Goal: Transaction & Acquisition: Purchase product/service

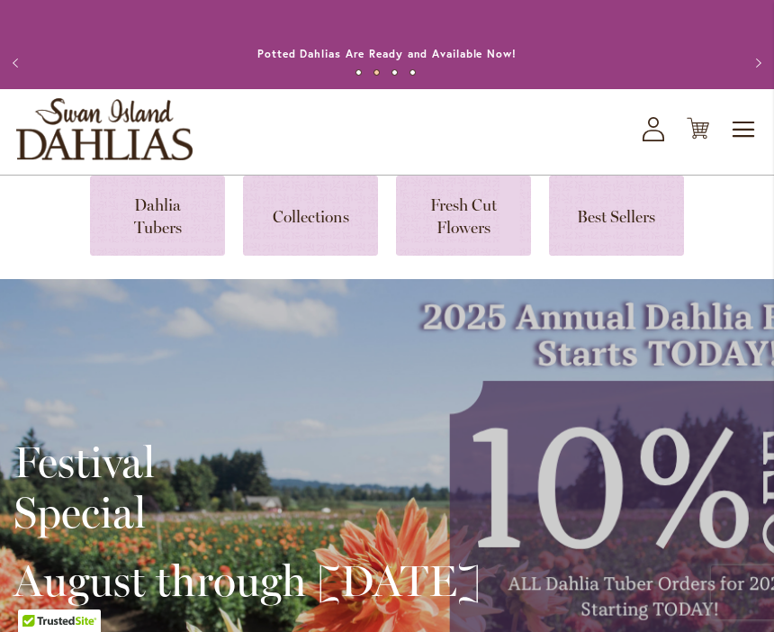
click at [646, 141] on icon at bounding box center [653, 136] width 22 height 12
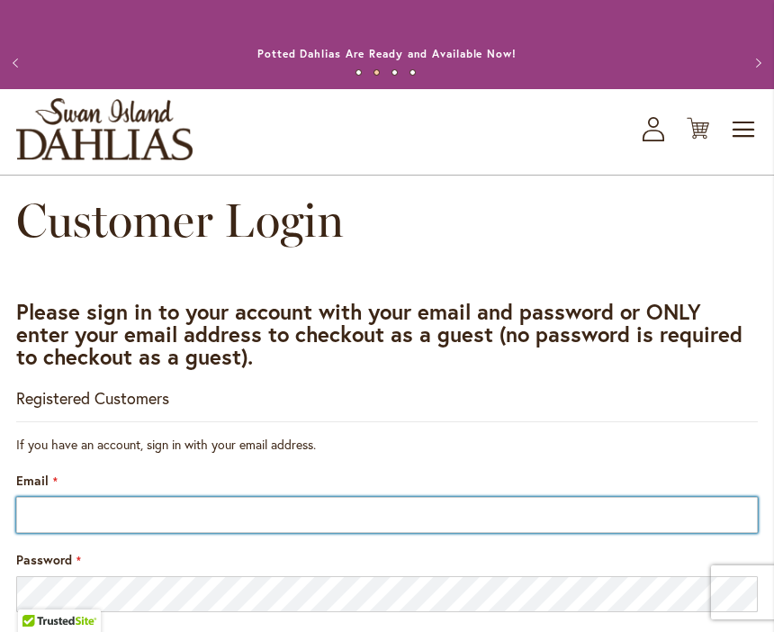
click at [52, 507] on input "Email" at bounding box center [386, 515] width 741 height 36
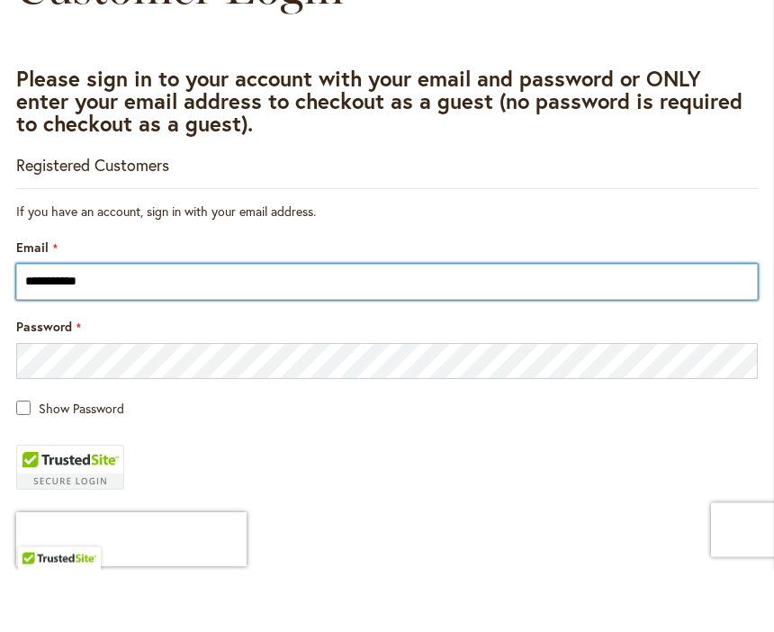
type input "**********"
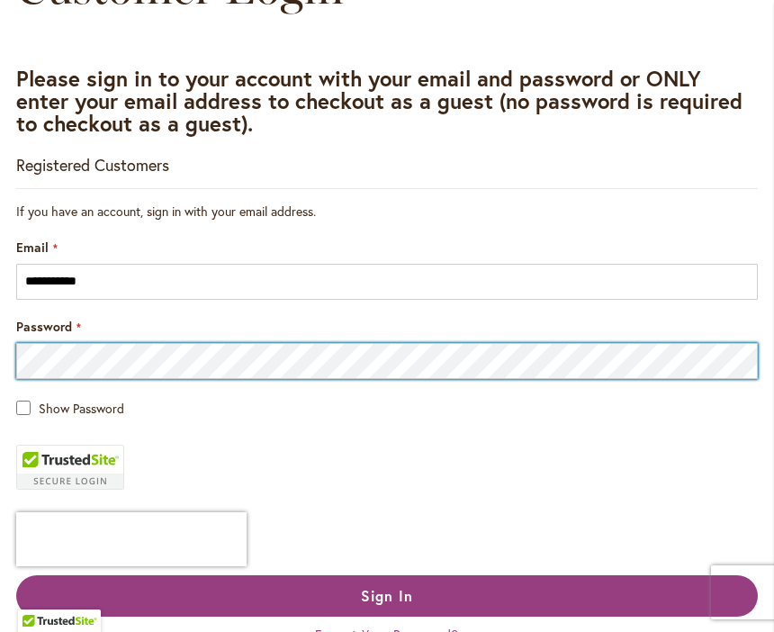
scroll to position [232, 0]
click at [387, 596] on button "Sign In" at bounding box center [386, 596] width 741 height 41
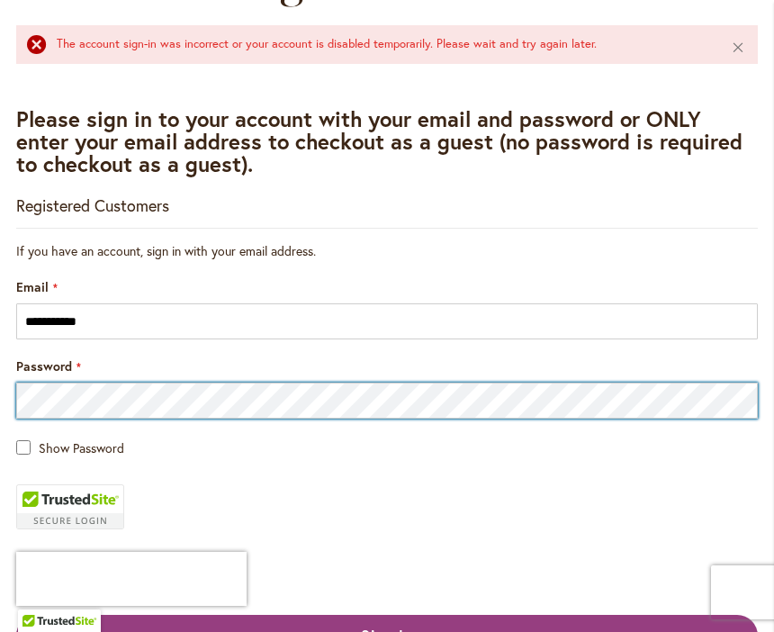
scroll to position [239, 0]
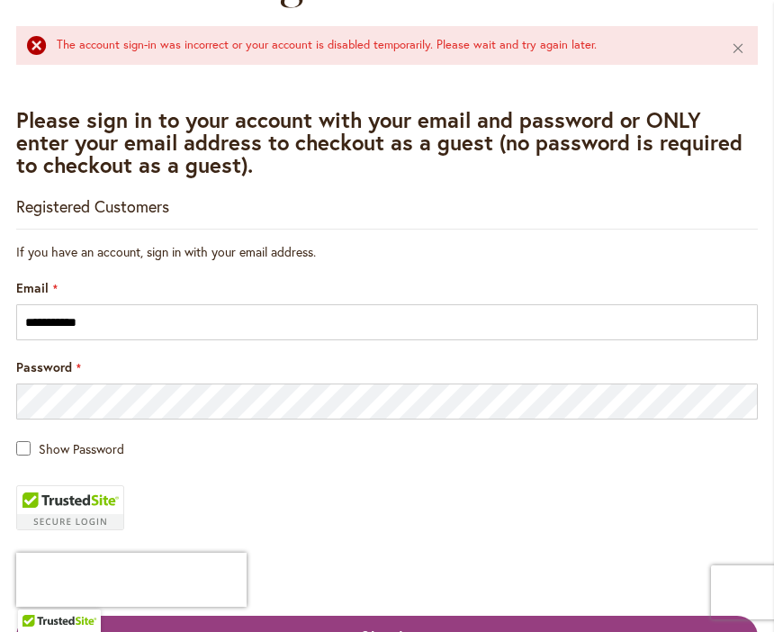
click at [269, 503] on fieldset "**********" at bounding box center [386, 487] width 741 height 488
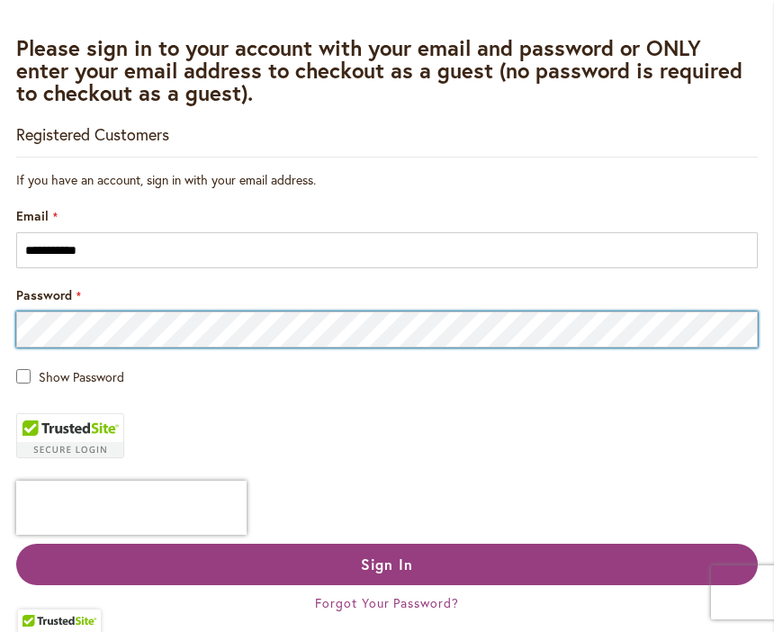
scroll to position [309, 0]
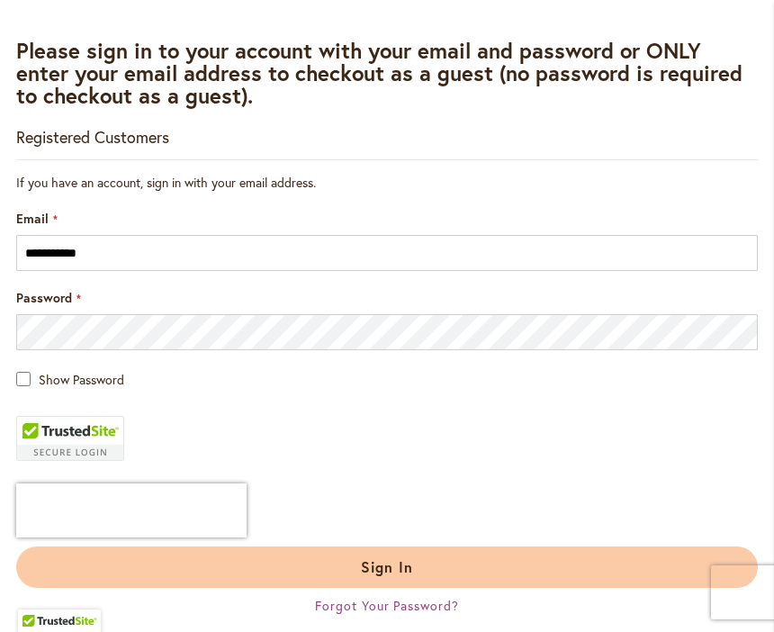
click at [384, 577] on button "Sign In" at bounding box center [386, 566] width 741 height 41
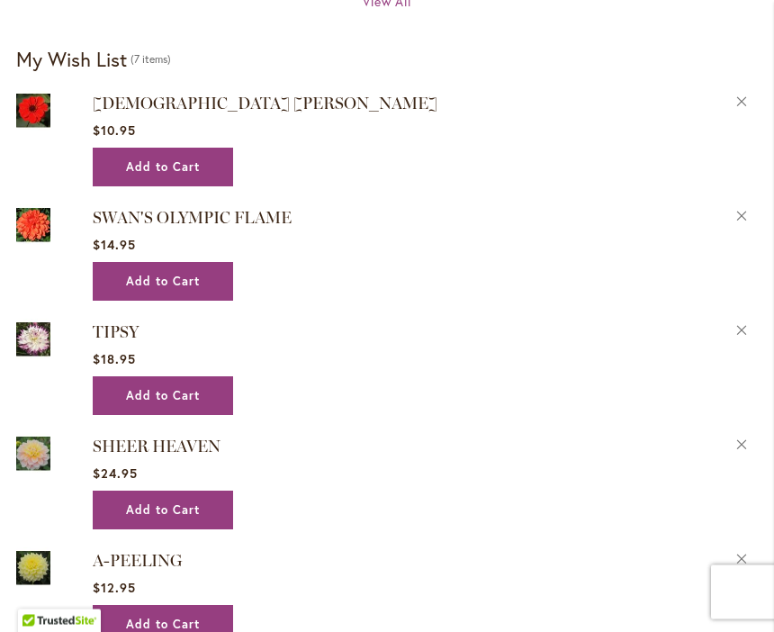
scroll to position [1637, 0]
click at [39, 334] on img at bounding box center [33, 338] width 34 height 40
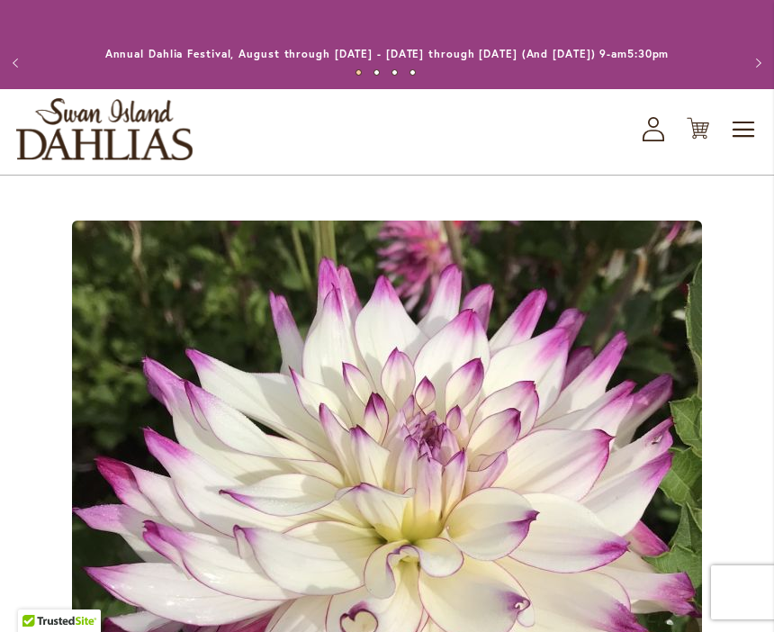
type input "*********"
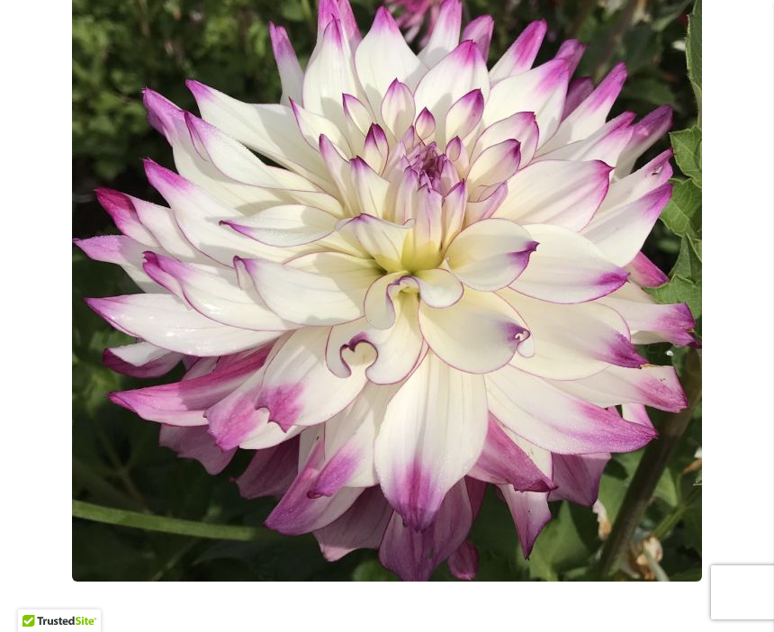
scroll to position [354, 0]
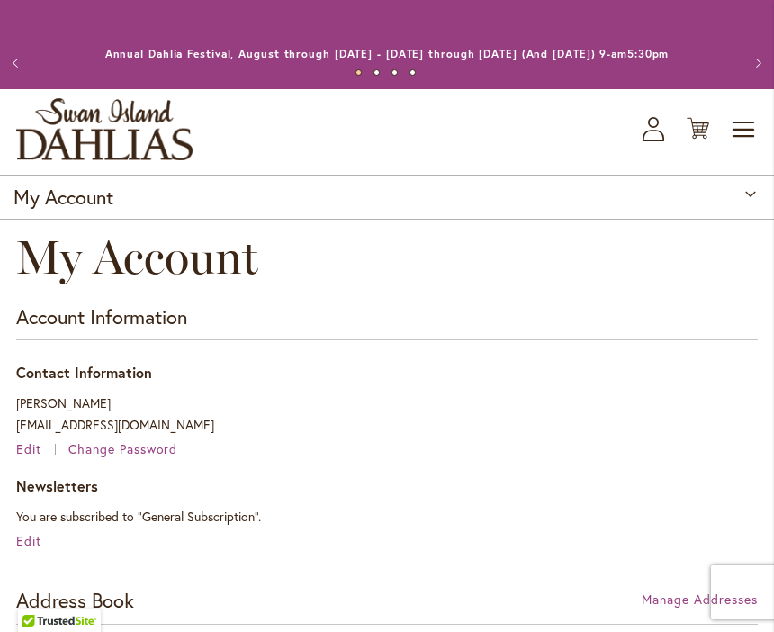
scroll to position [1679, 0]
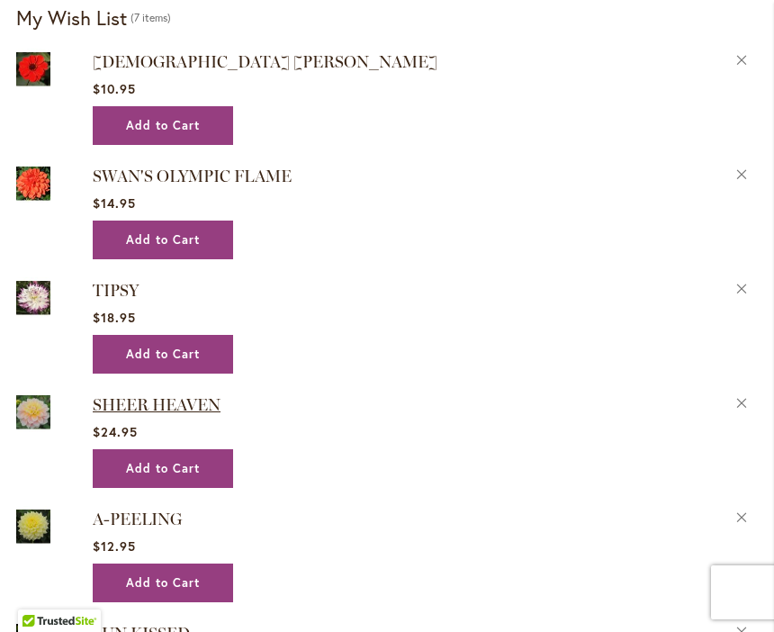
click at [188, 404] on span "SHEER HEAVEN" at bounding box center [157, 405] width 128 height 20
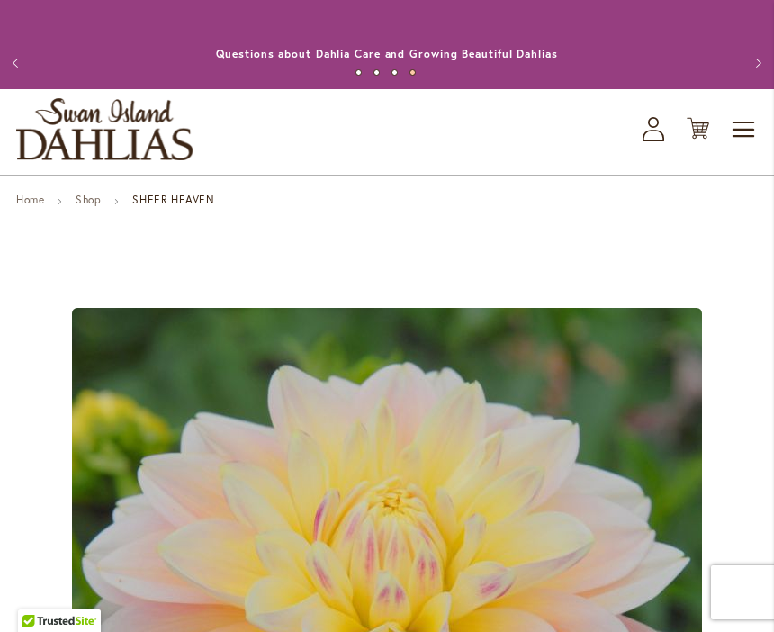
click at [37, 193] on link "Home" at bounding box center [30, 199] width 28 height 13
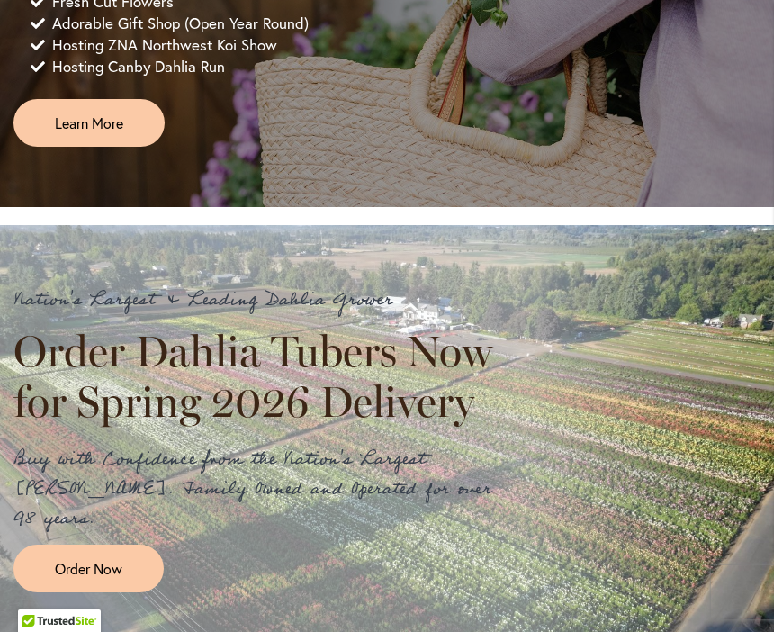
scroll to position [1306, 0]
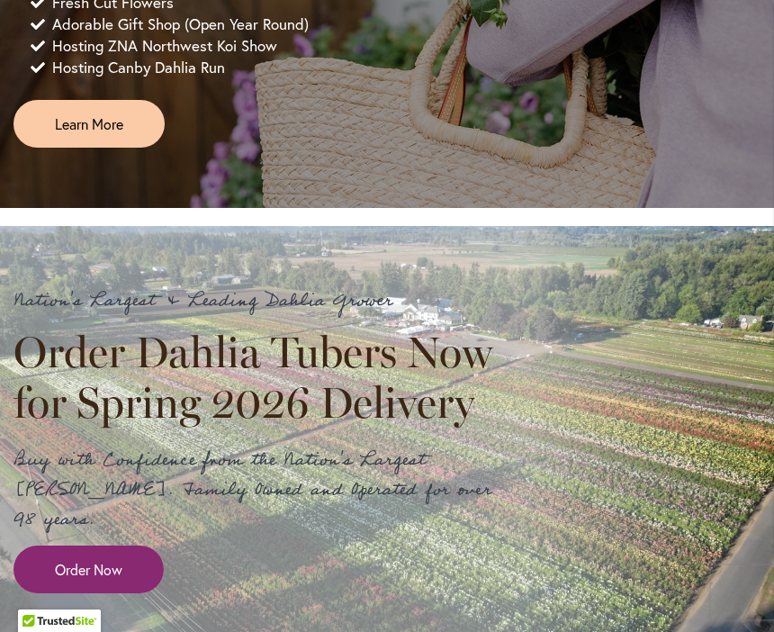
click at [83, 578] on span "Order Now" at bounding box center [88, 569] width 67 height 21
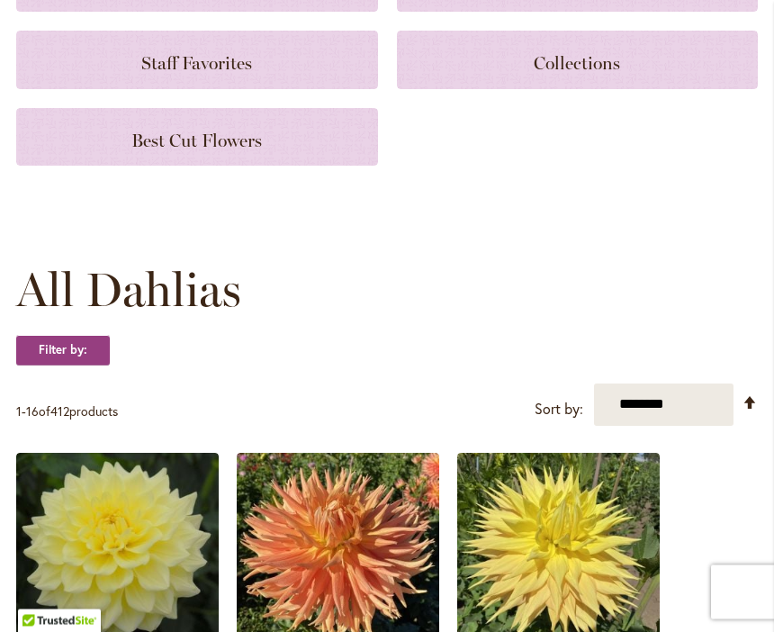
scroll to position [283, 0]
click at [632, 410] on select "**********" at bounding box center [663, 404] width 139 height 42
select select "****"
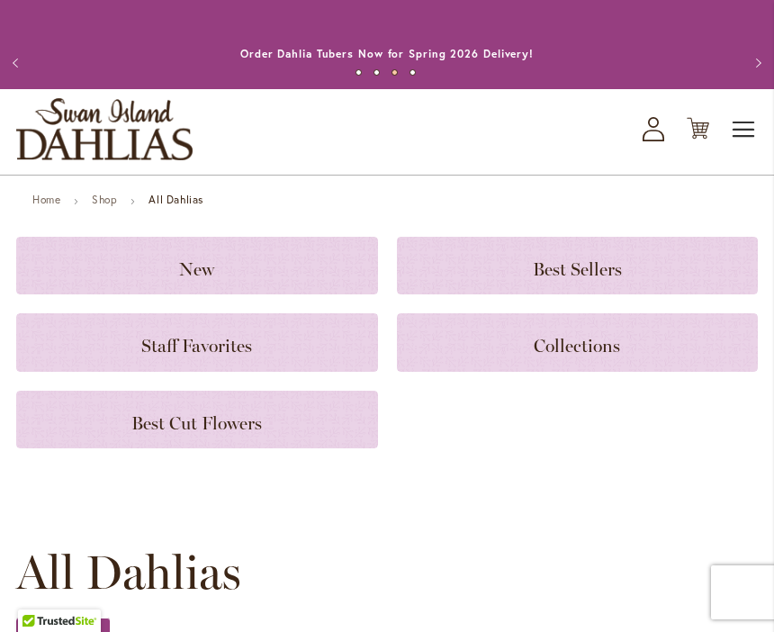
click at [744, 131] on span "Toggle Nav" at bounding box center [744, 130] width 27 height 36
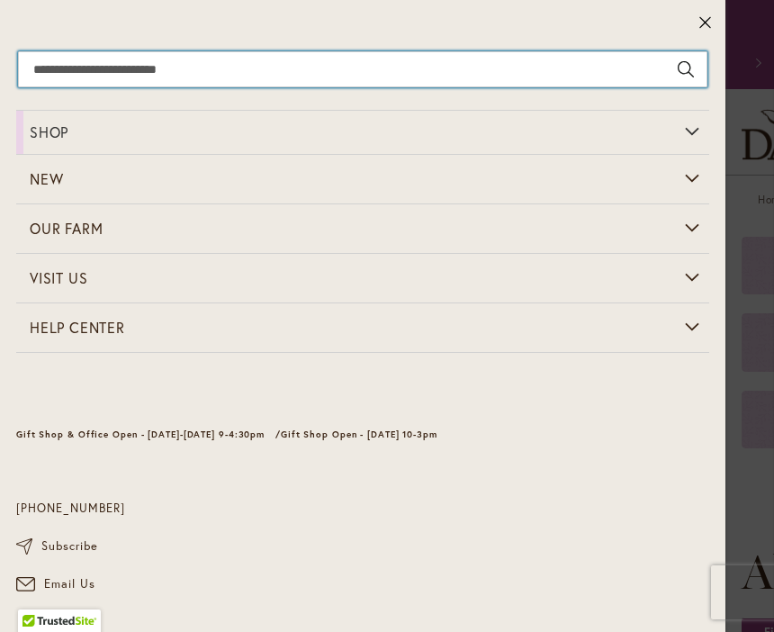
click at [46, 71] on input "Search" at bounding box center [362, 69] width 689 height 36
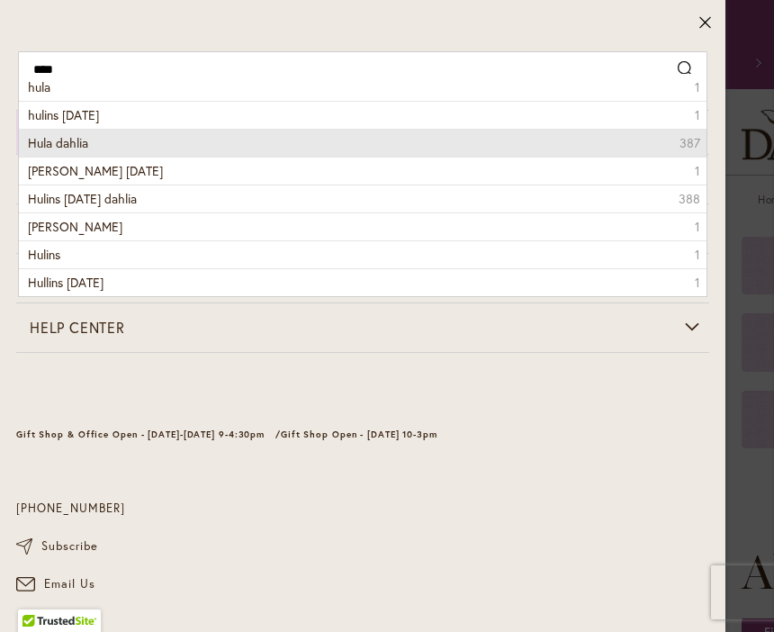
click at [91, 134] on li "Hula dahlia 387" at bounding box center [362, 143] width 687 height 28
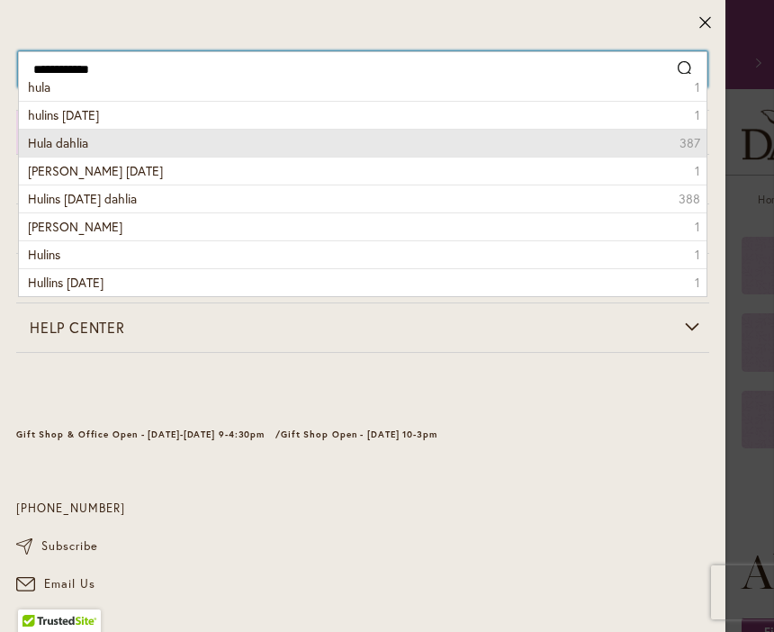
type input "**********"
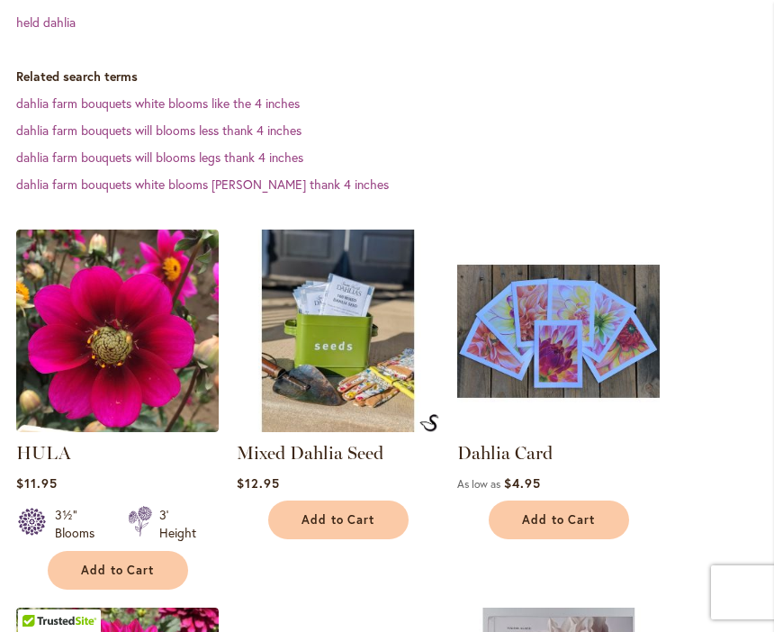
scroll to position [542, 0]
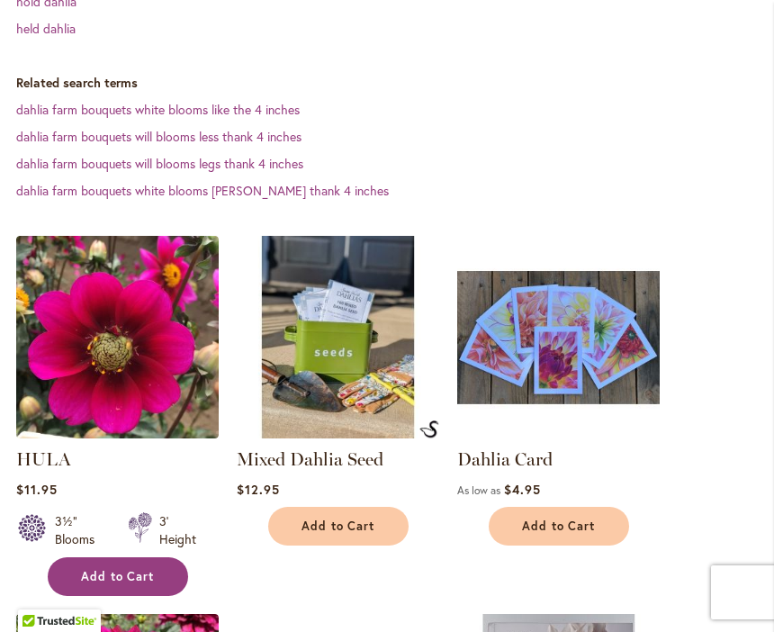
click at [133, 569] on span "Add to Cart" at bounding box center [118, 576] width 74 height 15
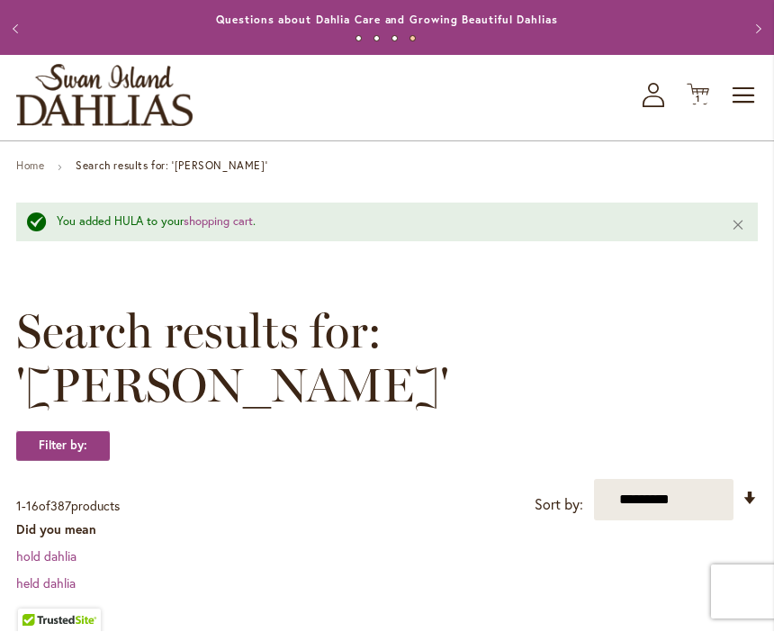
scroll to position [34, 0]
click at [84, 224] on div "You added HULA to your shopping cart ." at bounding box center [380, 221] width 647 height 17
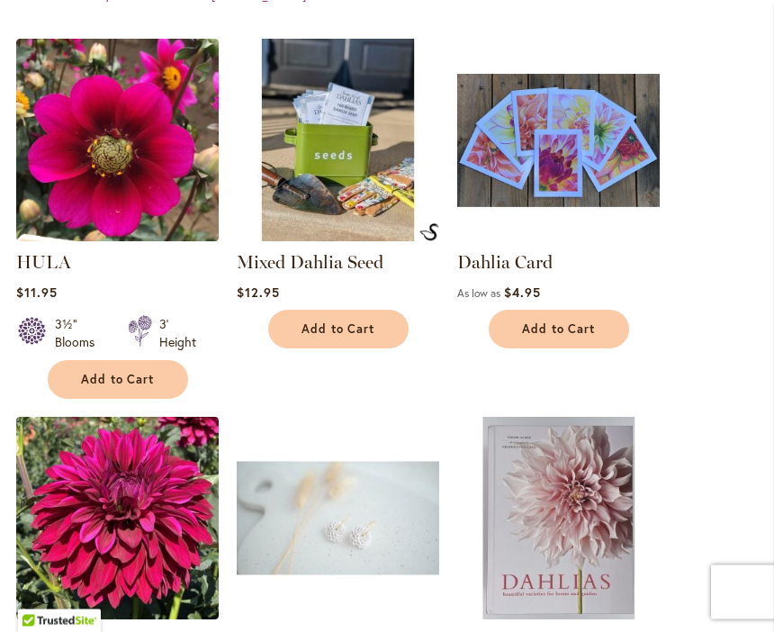
scroll to position [784, 0]
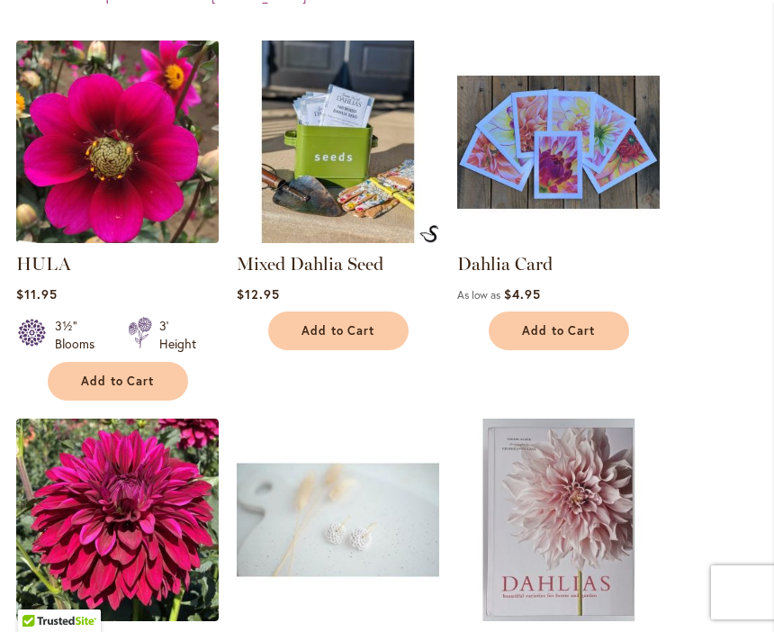
click at [112, 104] on img at bounding box center [117, 142] width 212 height 212
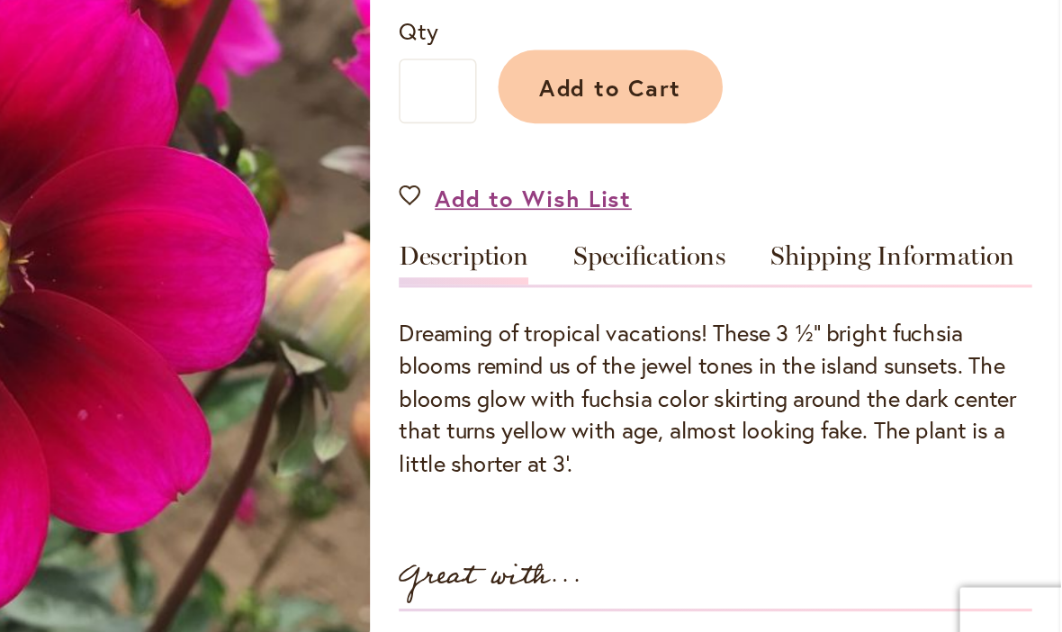
scroll to position [0, 1]
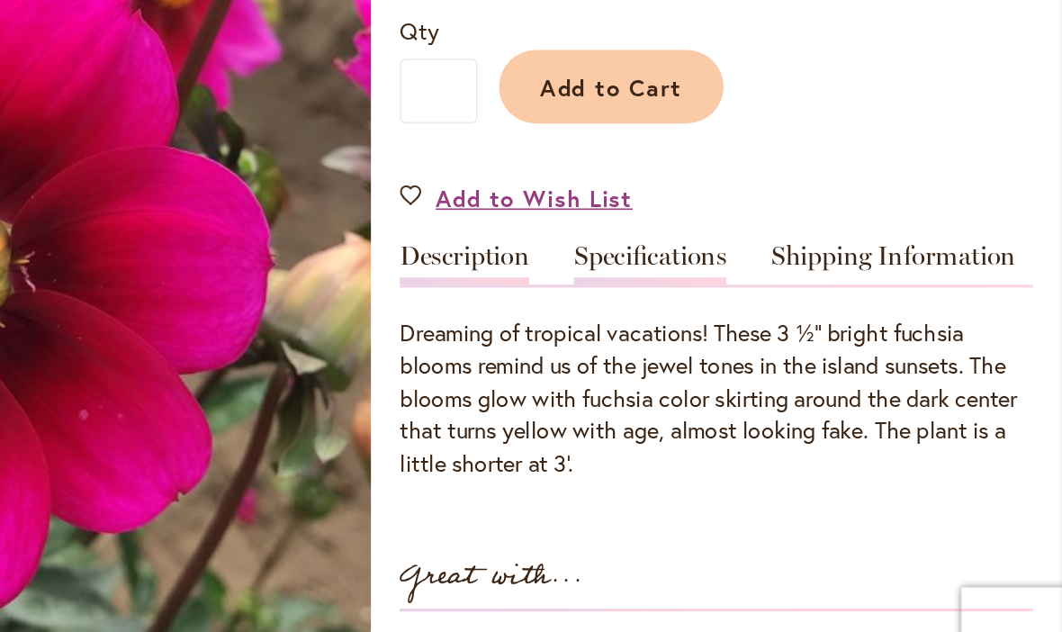
click at [757, 350] on link "Specifications" at bounding box center [804, 363] width 95 height 26
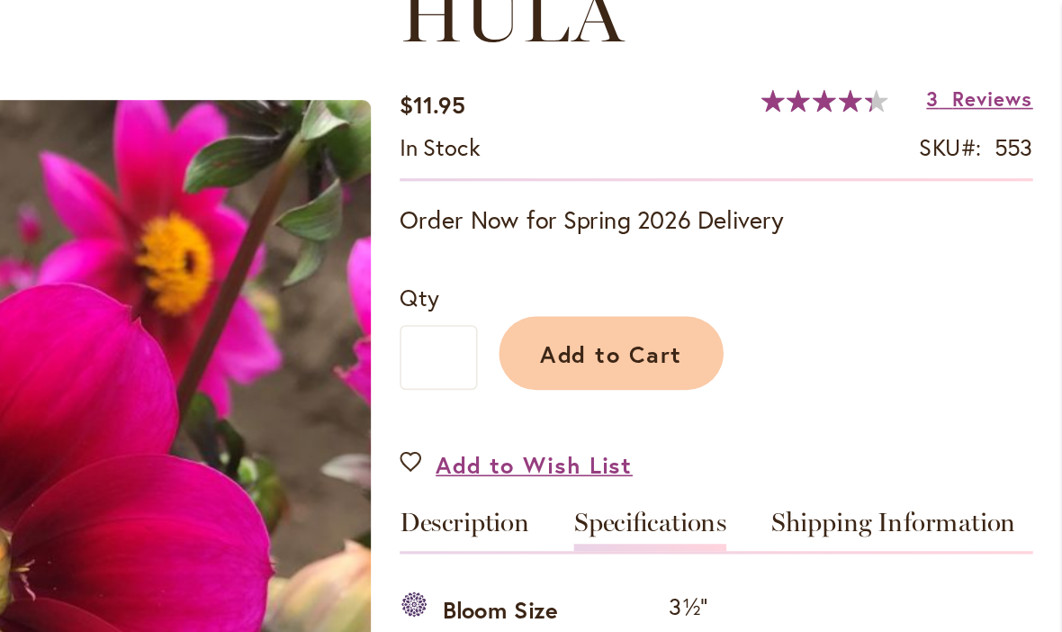
scroll to position [278, 0]
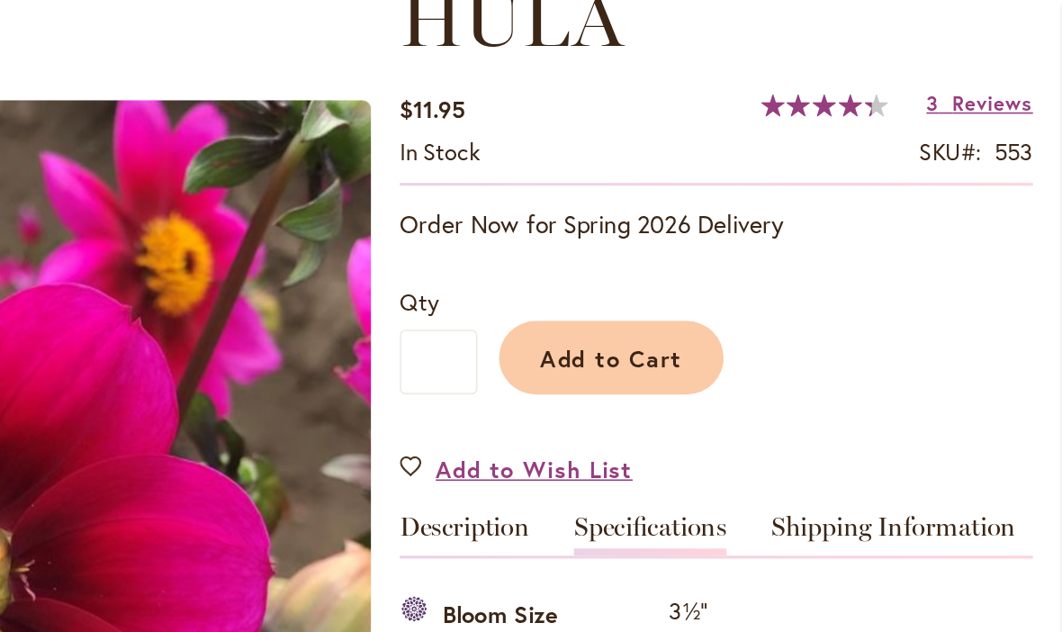
click at [773, 66] on span "87 % of 100" at bounding box center [908, 65] width 69 height 14
click at [773, 62] on span "Reviews" at bounding box center [1018, 64] width 50 height 17
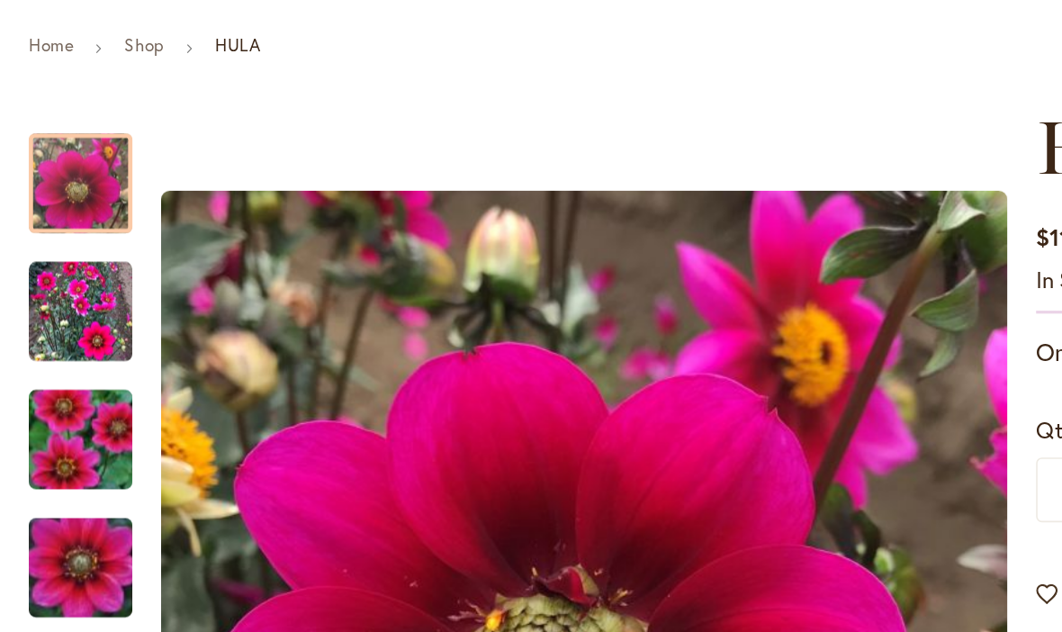
scroll to position [0, 0]
click at [31, 220] on link "Home" at bounding box center [32, 226] width 28 height 13
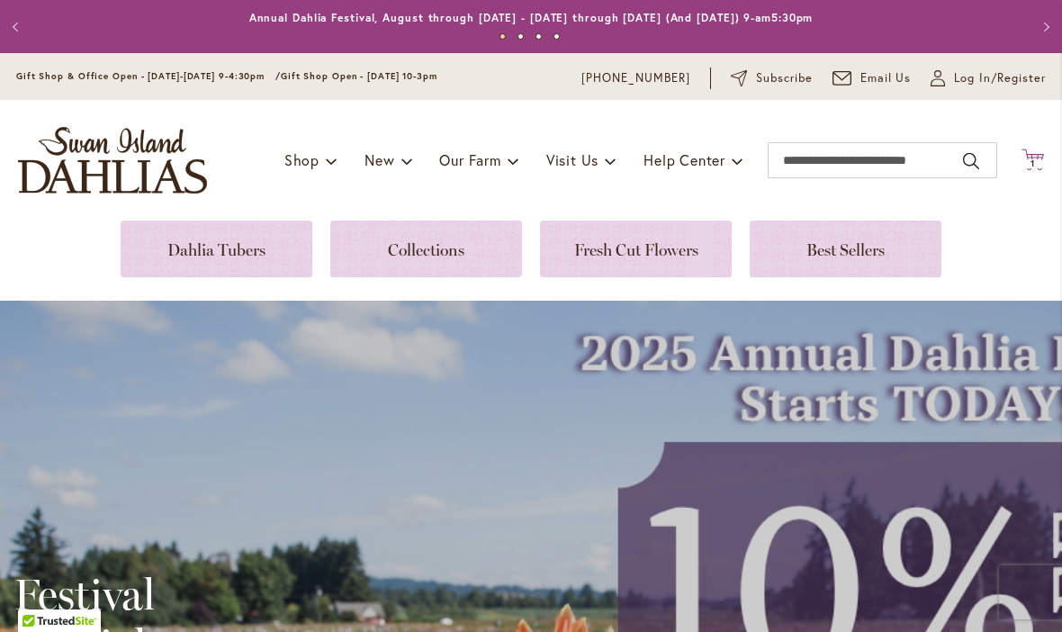
click at [1036, 159] on span "1 1 items" at bounding box center [1033, 163] width 18 height 9
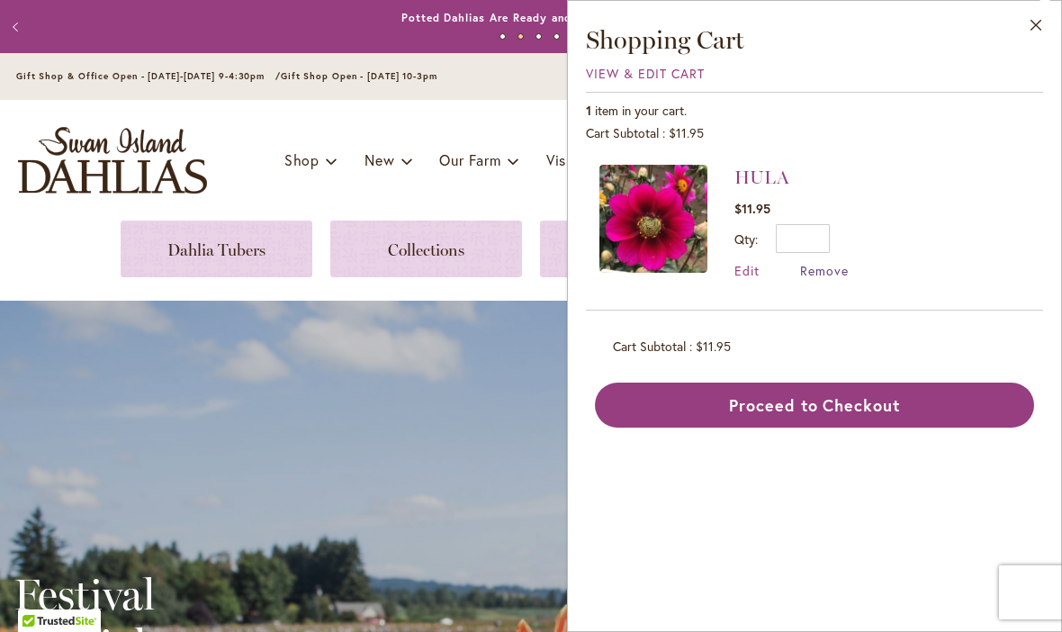
click at [837, 272] on span "Remove" at bounding box center [824, 270] width 49 height 17
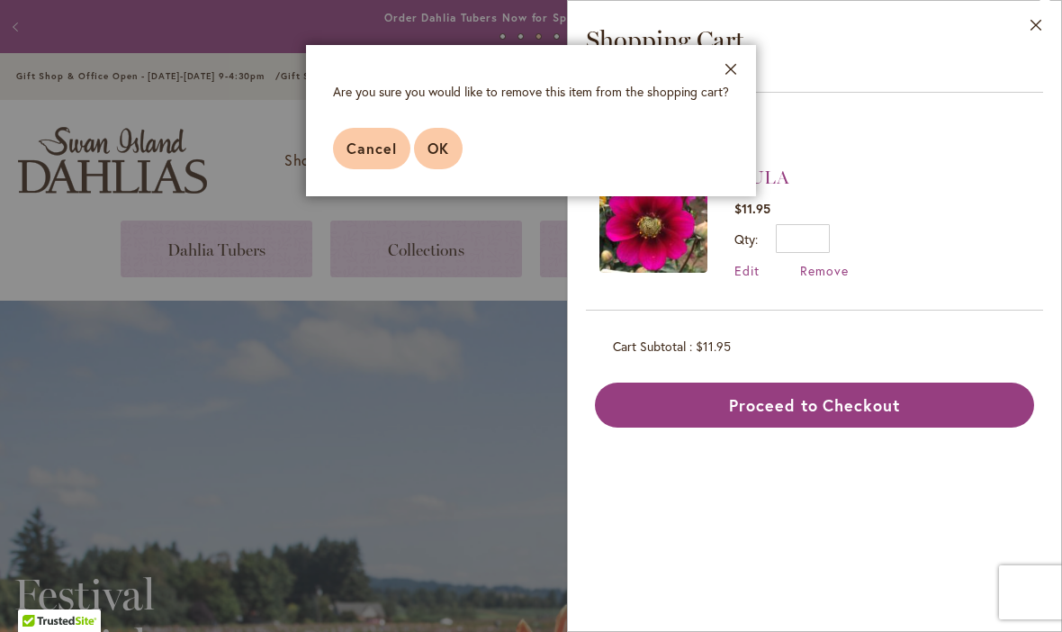
click at [452, 141] on button "OK" at bounding box center [438, 148] width 49 height 41
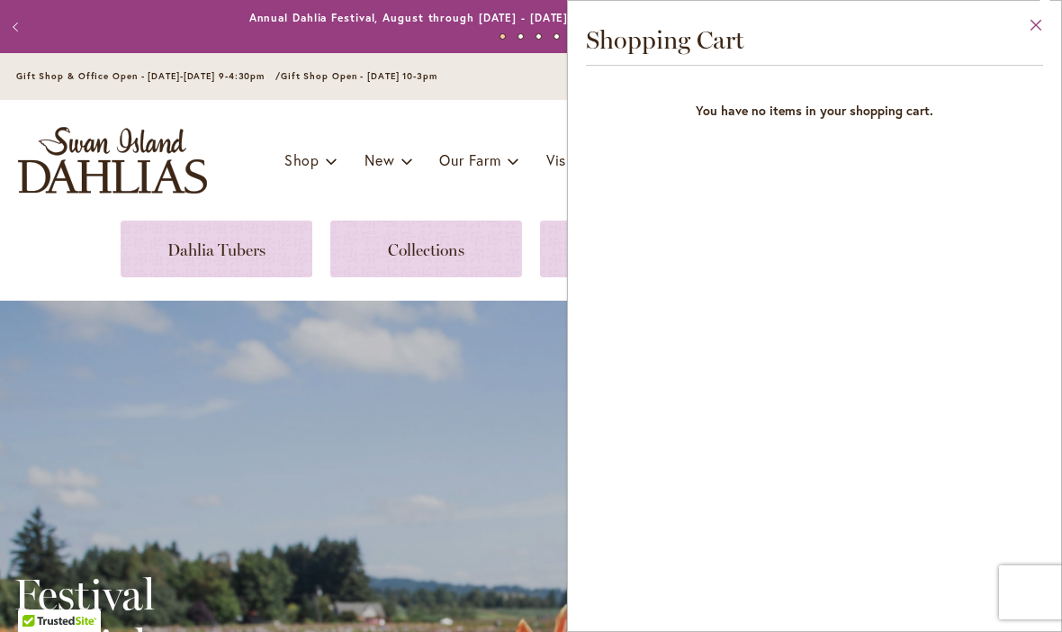
click at [1032, 22] on button "Close" at bounding box center [1035, 29] width 49 height 57
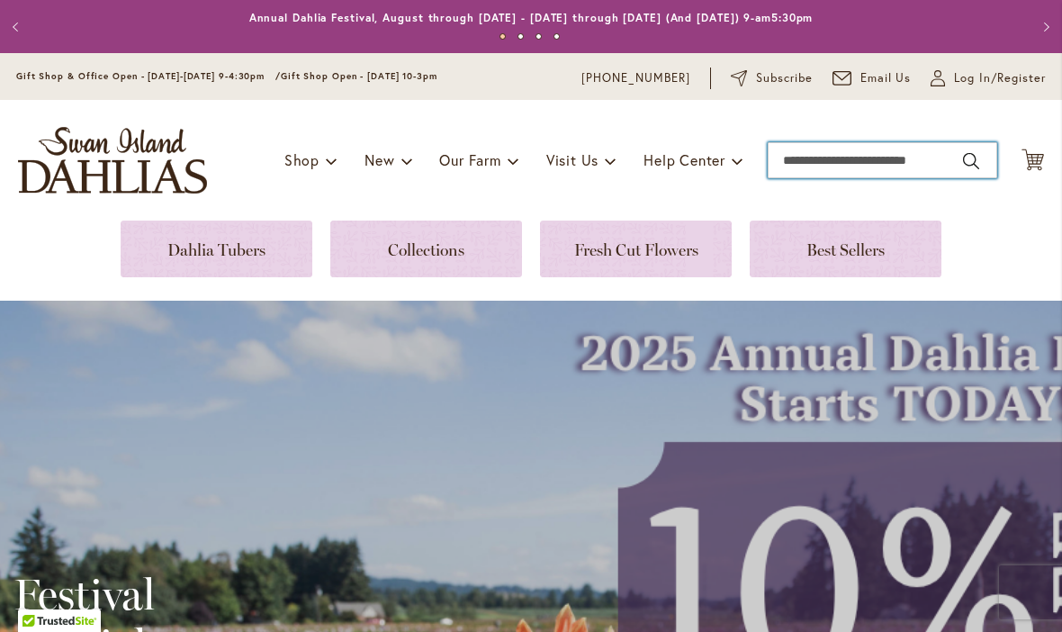
click at [796, 164] on input "Search" at bounding box center [881, 160] width 229 height 36
click at [823, 162] on input "**********" at bounding box center [881, 160] width 229 height 36
click at [976, 166] on button "Search" at bounding box center [971, 161] width 16 height 29
type input "**********"
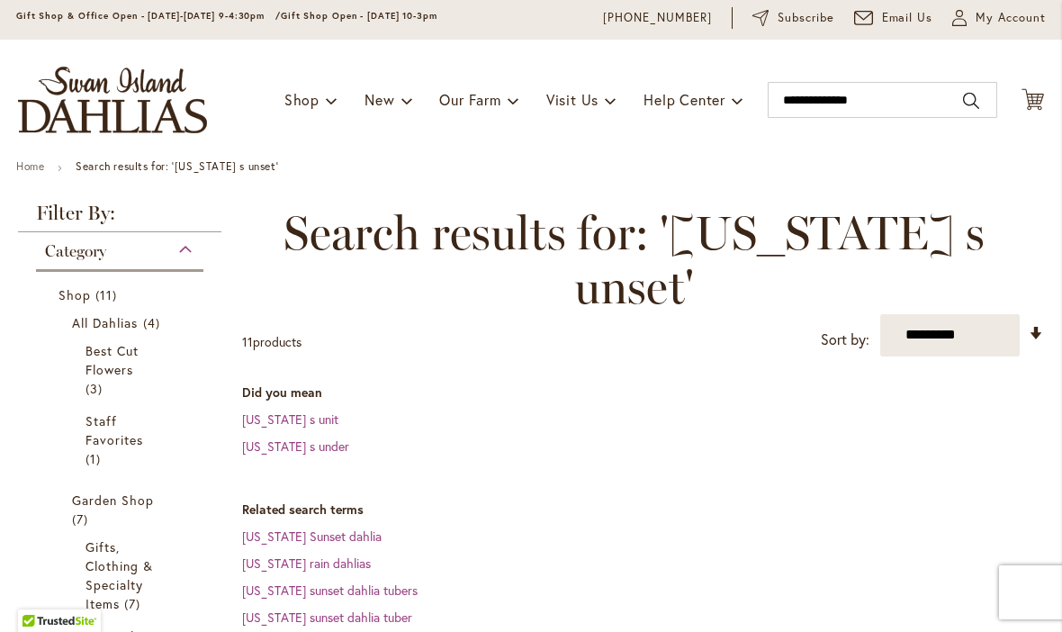
scroll to position [58, 0]
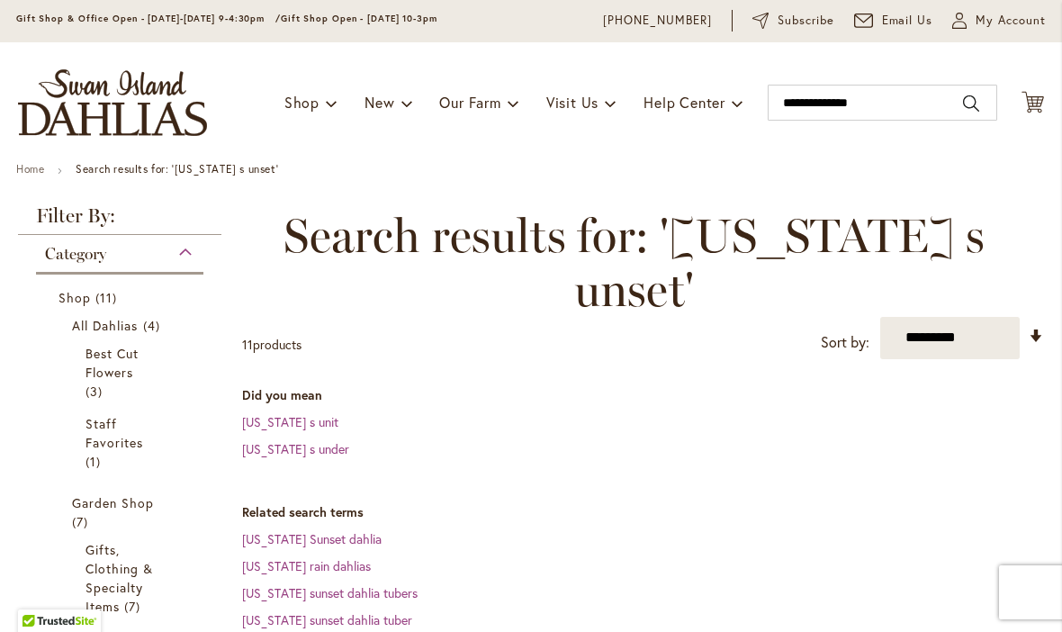
click at [830, 440] on dd "oregon s under" at bounding box center [643, 449] width 802 height 18
click at [242, 530] on link "[US_STATE] Sunset dahlia" at bounding box center [311, 538] width 139 height 17
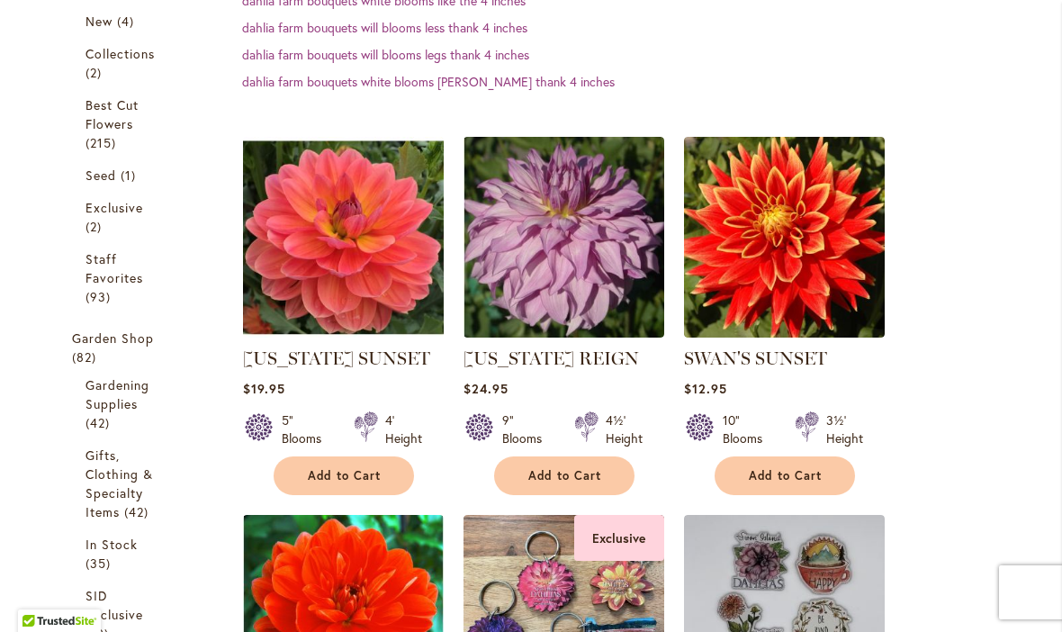
scroll to position [480, 0]
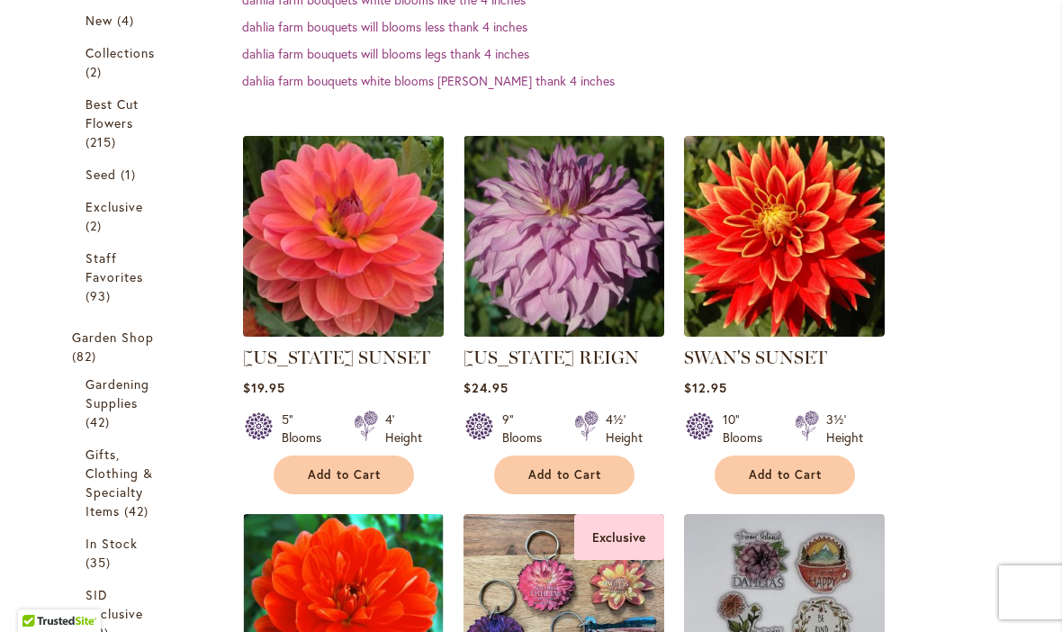
click at [318, 242] on img at bounding box center [343, 235] width 211 height 211
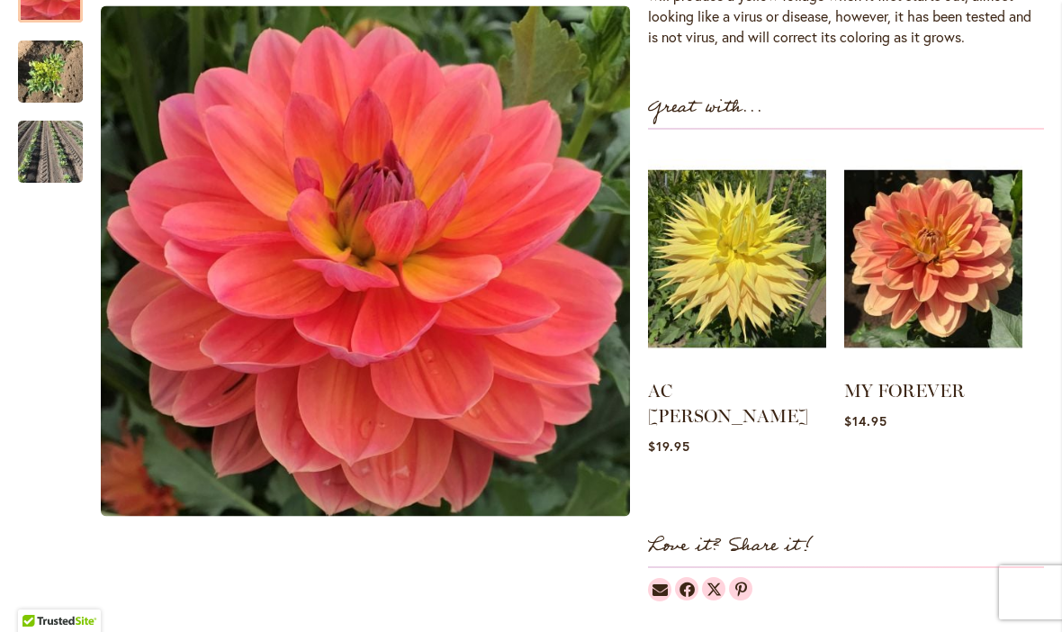
scroll to position [815, 0]
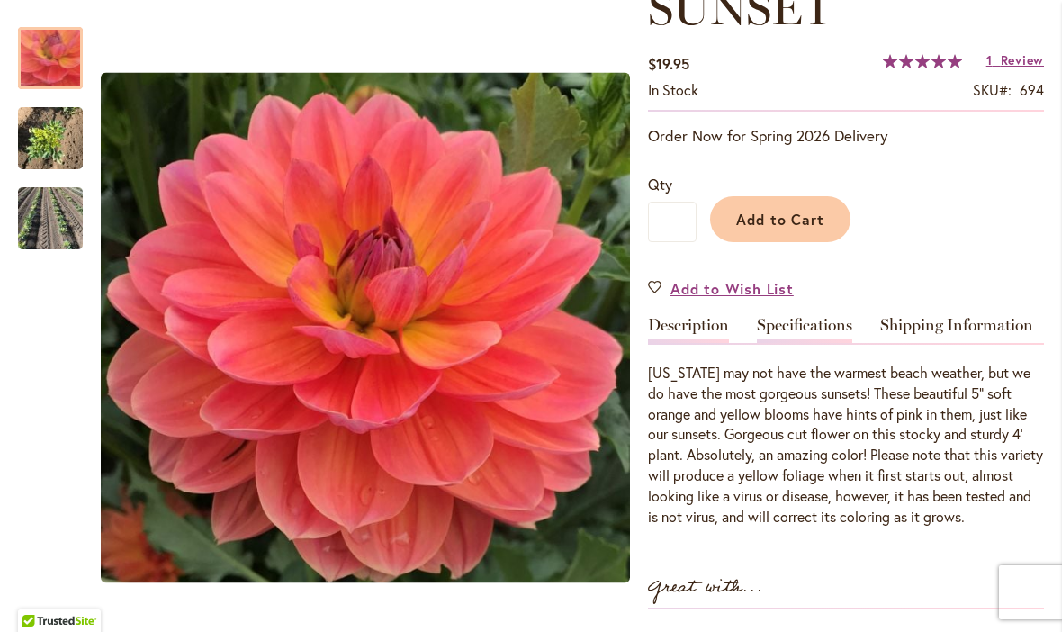
click at [820, 323] on link "Specifications" at bounding box center [804, 330] width 95 height 26
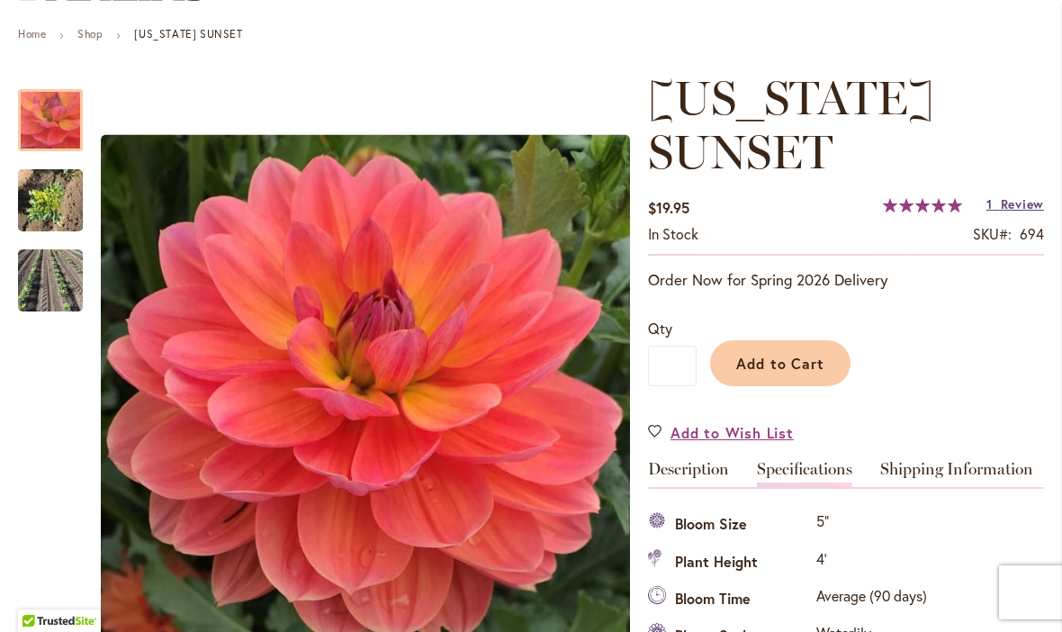
click at [1025, 210] on span "Review" at bounding box center [1021, 203] width 43 height 17
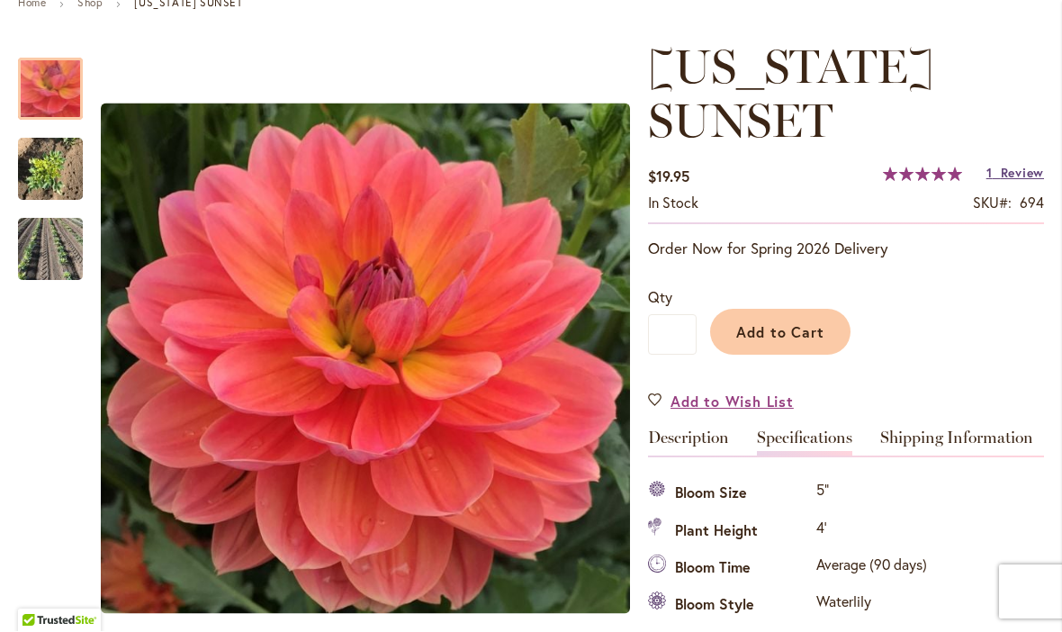
scroll to position [221, 0]
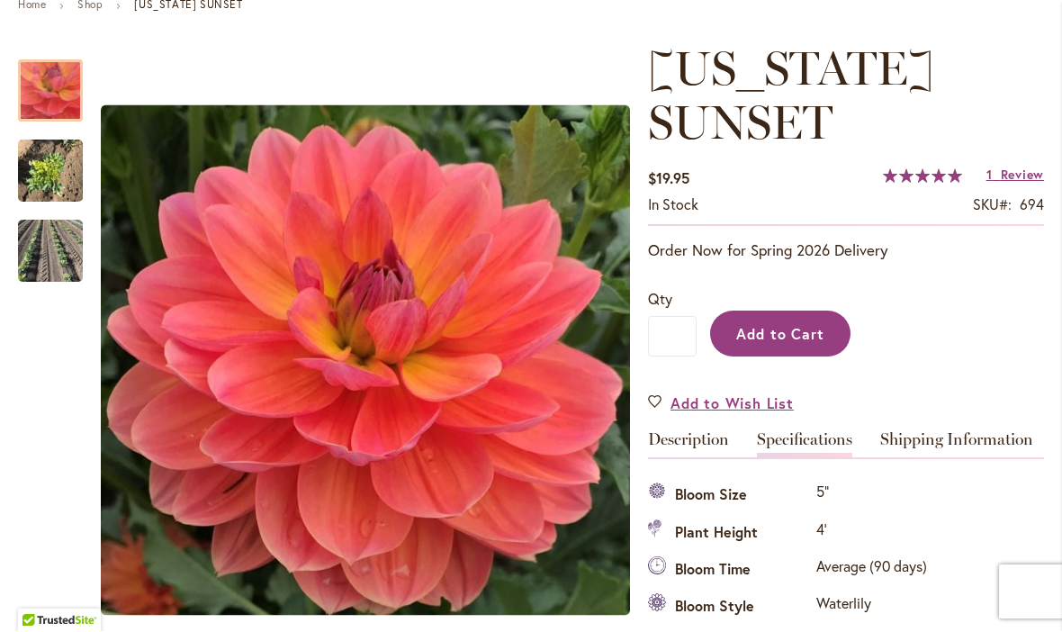
click at [784, 339] on span "Add to Cart" at bounding box center [780, 334] width 89 height 19
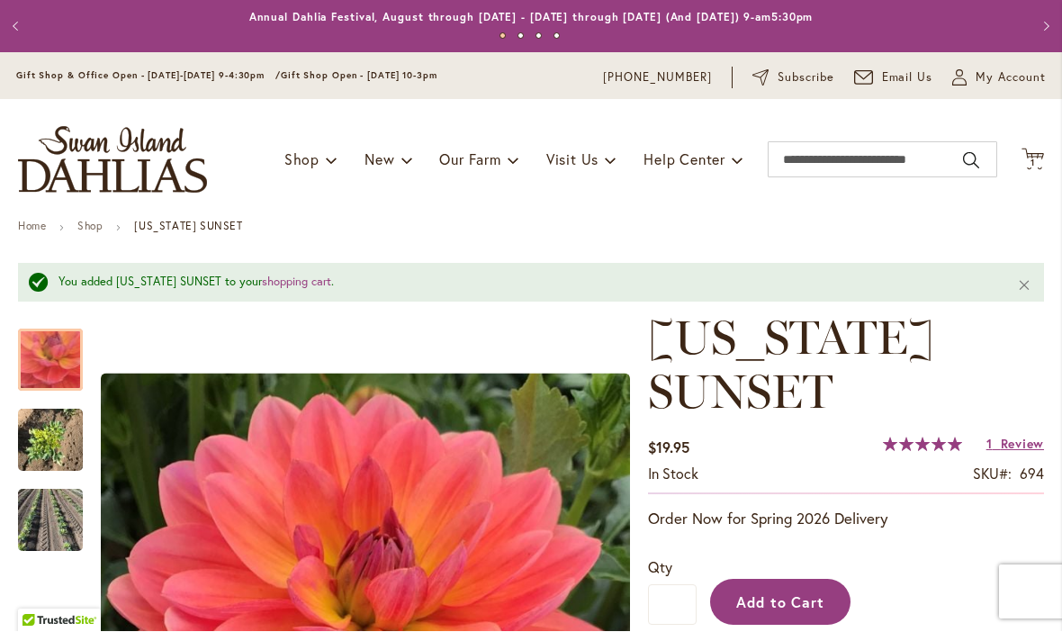
scroll to position [0, 0]
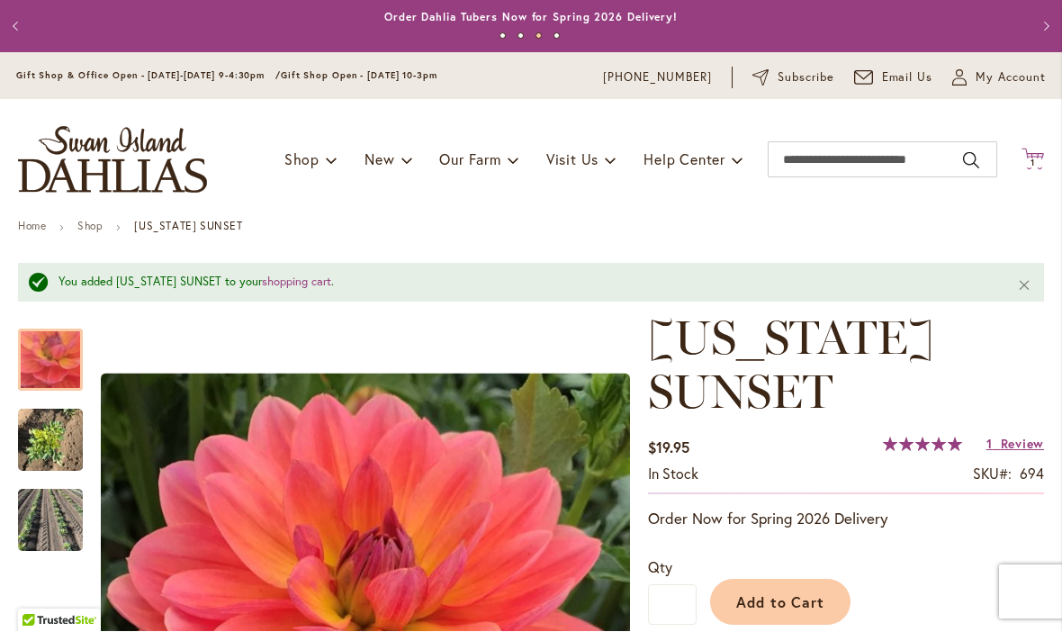
click at [1032, 151] on icon "Cart .cls-1 { fill: #231f20; }" at bounding box center [1032, 159] width 22 height 22
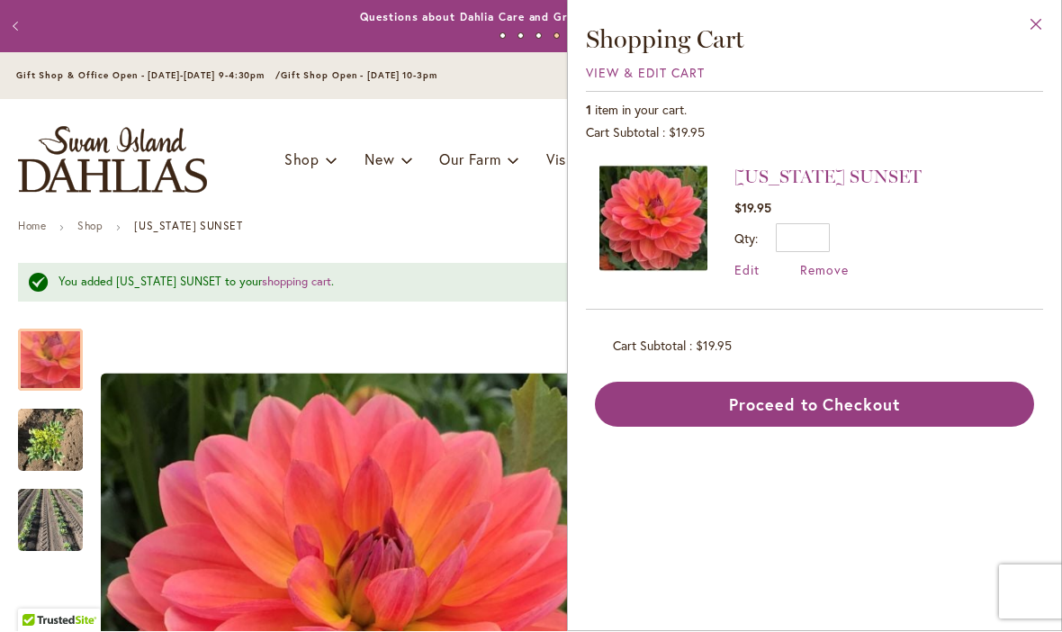
click at [1032, 9] on button "Close" at bounding box center [1035, 29] width 49 height 57
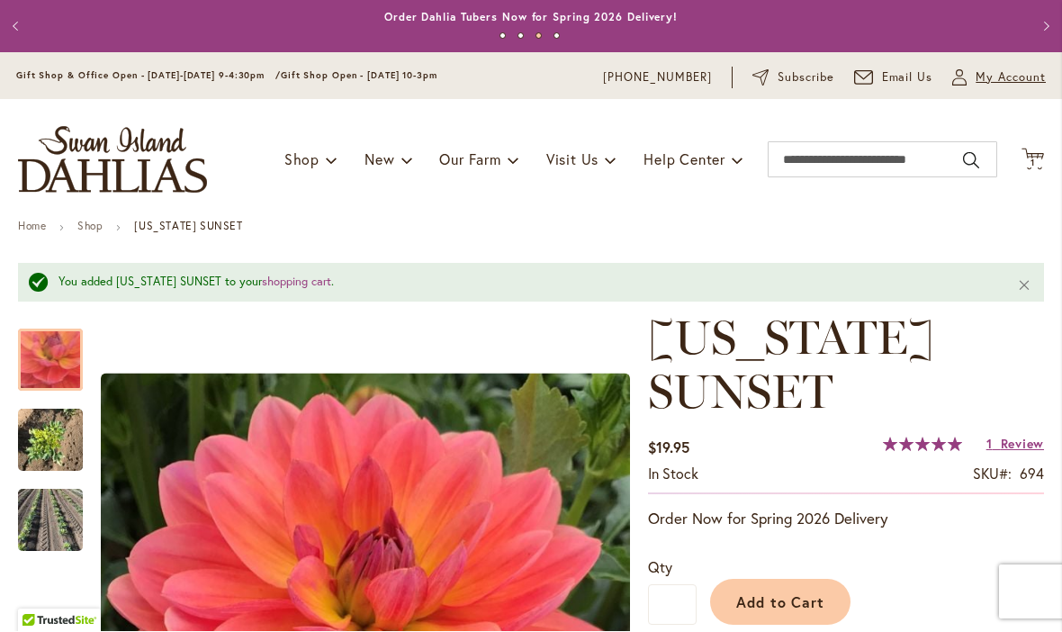
click at [1018, 69] on span "My Account" at bounding box center [1010, 78] width 70 height 18
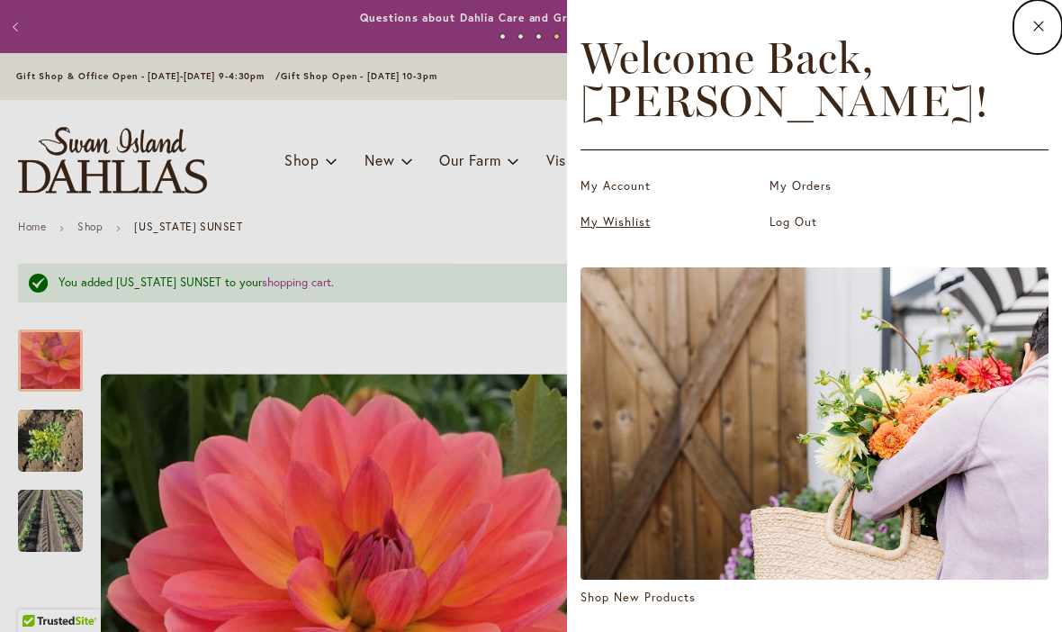
click at [626, 228] on link "My Wishlist" at bounding box center [670, 222] width 180 height 18
click at [631, 227] on link "My Wishlist" at bounding box center [670, 222] width 180 height 18
